Goal: Task Accomplishment & Management: Manage account settings

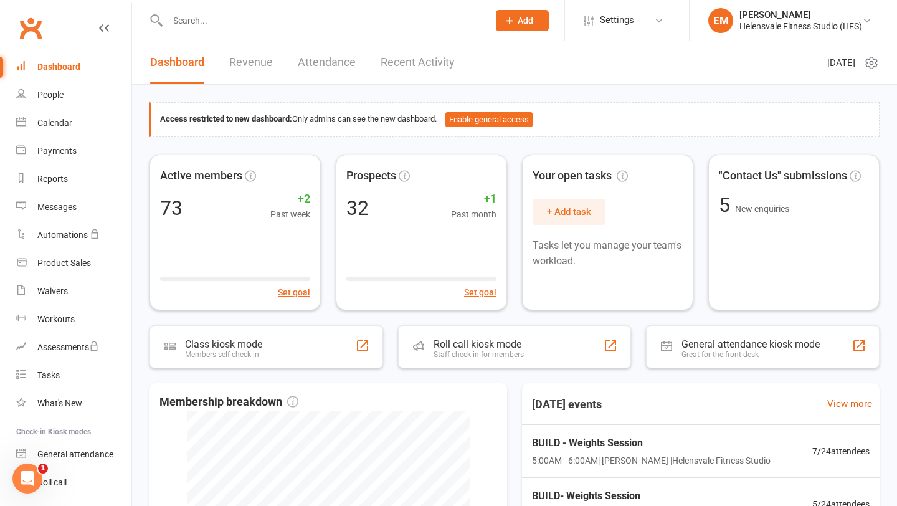
click at [187, 22] on input "text" at bounding box center [322, 20] width 316 height 17
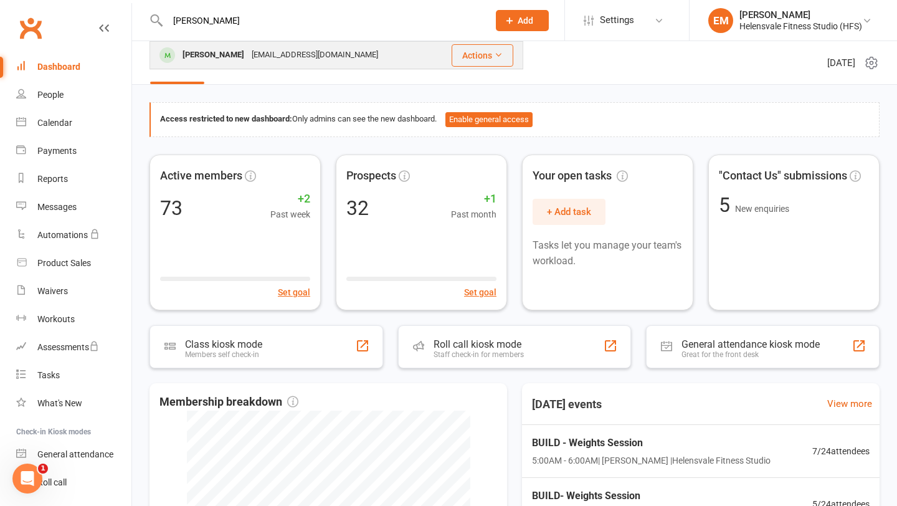
type input "[PERSON_NAME]"
click at [223, 61] on div "[PERSON_NAME]" at bounding box center [213, 55] width 69 height 18
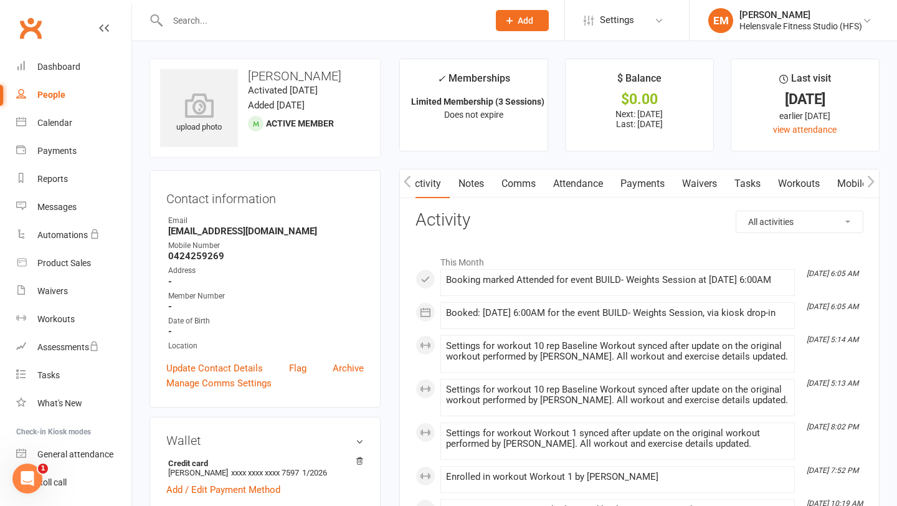
scroll to position [0, 21]
click at [838, 179] on link "Mobile App" at bounding box center [844, 183] width 67 height 29
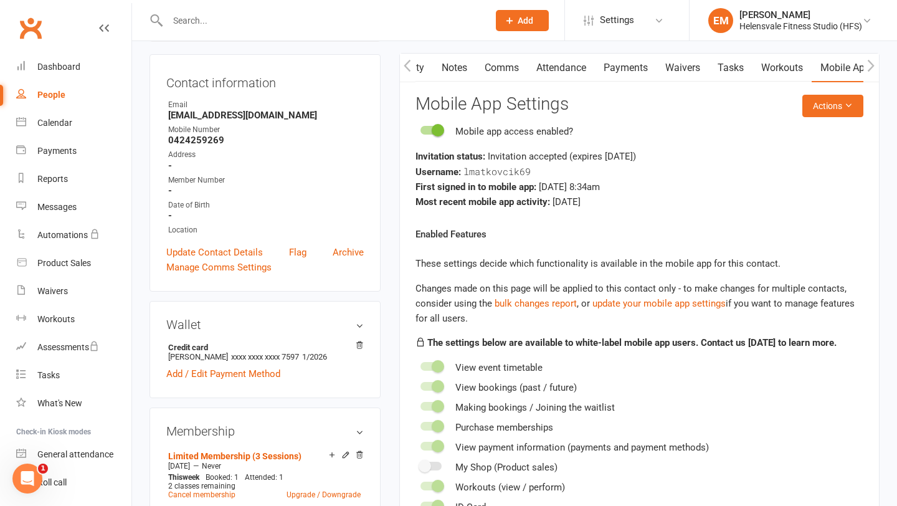
scroll to position [121, 0]
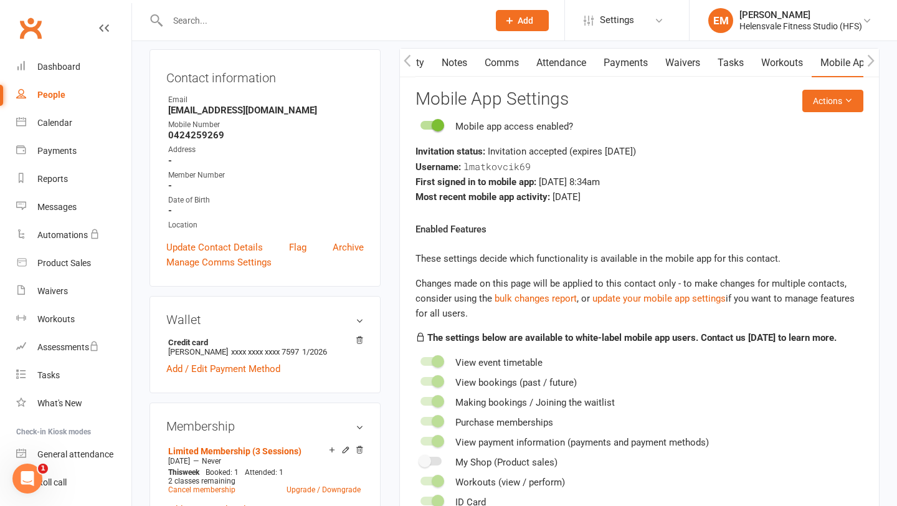
click at [509, 164] on span "lmatkovcik69" at bounding box center [496, 166] width 67 height 12
click at [830, 103] on button "Actions" at bounding box center [832, 101] width 61 height 22
click at [806, 179] on link "Reset password" at bounding box center [800, 178] width 123 height 25
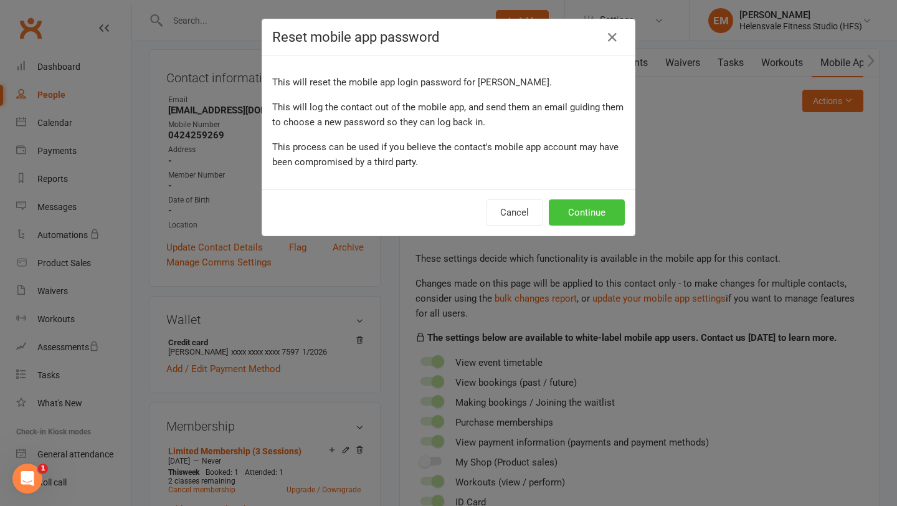
click at [598, 223] on button "Continue" at bounding box center [587, 212] width 76 height 26
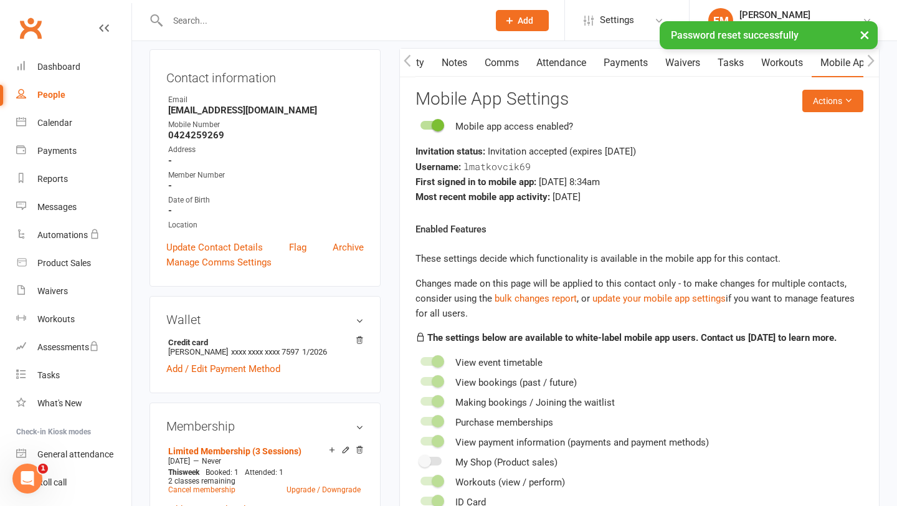
click at [508, 168] on span "lmatkovcik69" at bounding box center [496, 166] width 67 height 12
